Goal: Entertainment & Leisure: Consume media (video, audio)

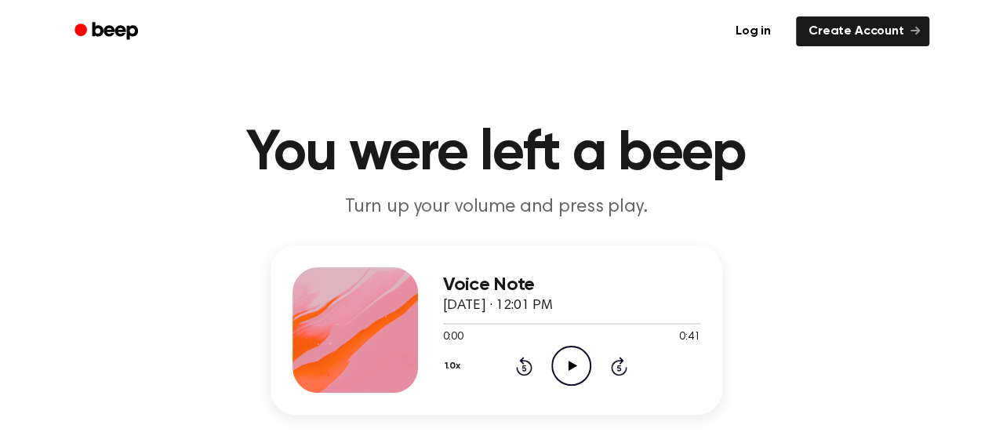
click at [566, 367] on icon "Play Audio" at bounding box center [571, 366] width 40 height 40
click at [569, 355] on icon "Pause Audio" at bounding box center [571, 366] width 40 height 40
click at [572, 361] on icon "Play Audio" at bounding box center [571, 366] width 40 height 40
drag, startPoint x: 648, startPoint y: 325, endPoint x: 660, endPoint y: 319, distance: 13.7
click at [660, 319] on span at bounding box center [656, 324] width 13 height 13
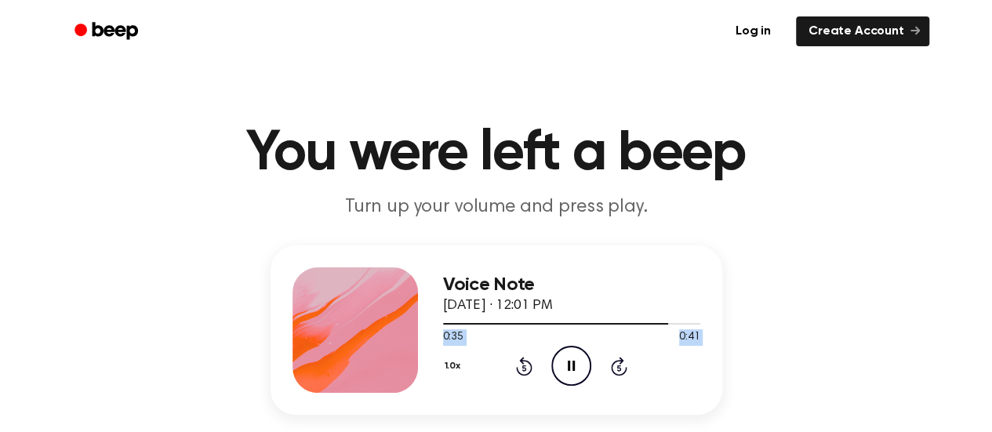
drag, startPoint x: 660, startPoint y: 319, endPoint x: 525, endPoint y: 375, distance: 145.9
click at [525, 375] on div "Voice Note [DATE] · 12:01 PM 0:35 0:41 Your browser does not support the [objec…" at bounding box center [571, 329] width 257 height 125
click at [525, 375] on icon at bounding box center [524, 366] width 16 height 19
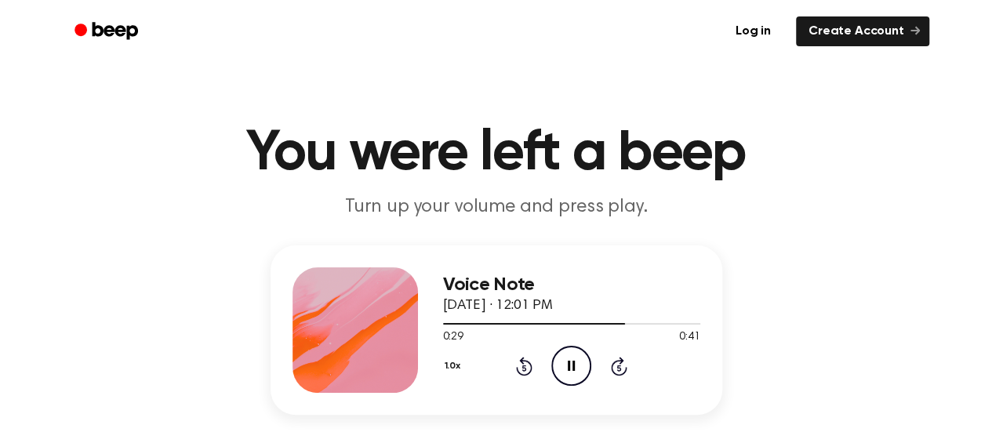
click at [571, 371] on icon "Pause Audio" at bounding box center [571, 366] width 40 height 40
click at [525, 365] on icon "Rewind 5 seconds" at bounding box center [523, 366] width 17 height 20
click at [571, 365] on icon at bounding box center [572, 366] width 9 height 10
click at [571, 365] on icon "Pause Audio" at bounding box center [571, 366] width 40 height 40
click at [571, 365] on icon at bounding box center [572, 366] width 9 height 10
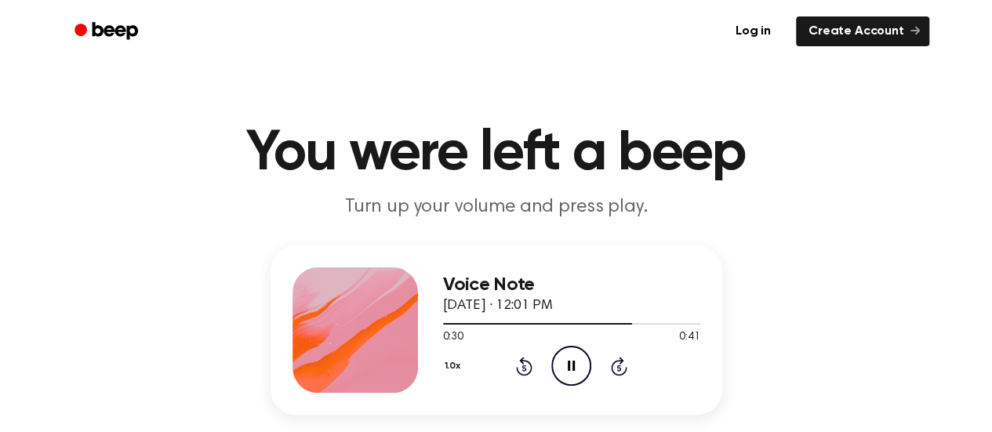
click at [530, 366] on icon at bounding box center [524, 366] width 16 height 19
click at [522, 365] on icon "Rewind 5 seconds" at bounding box center [523, 366] width 17 height 20
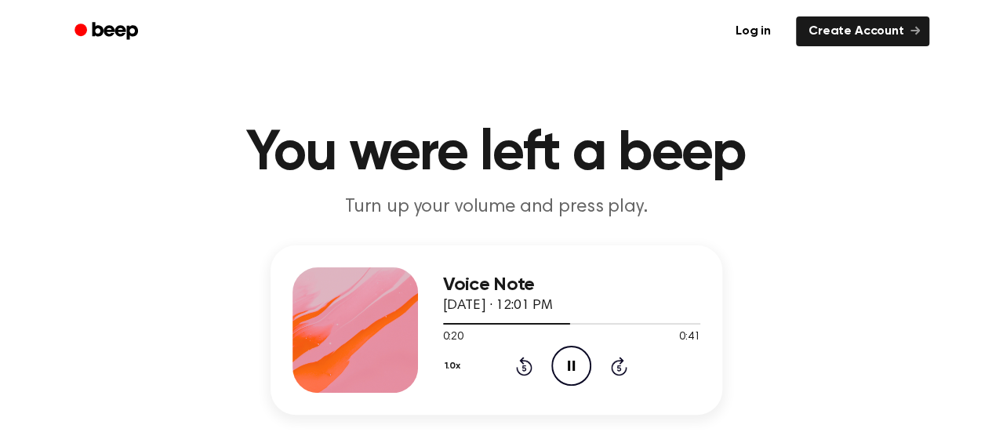
click at [522, 365] on icon "Rewind 5 seconds" at bounding box center [523, 366] width 17 height 20
